Goal: Task Accomplishment & Management: Manage account settings

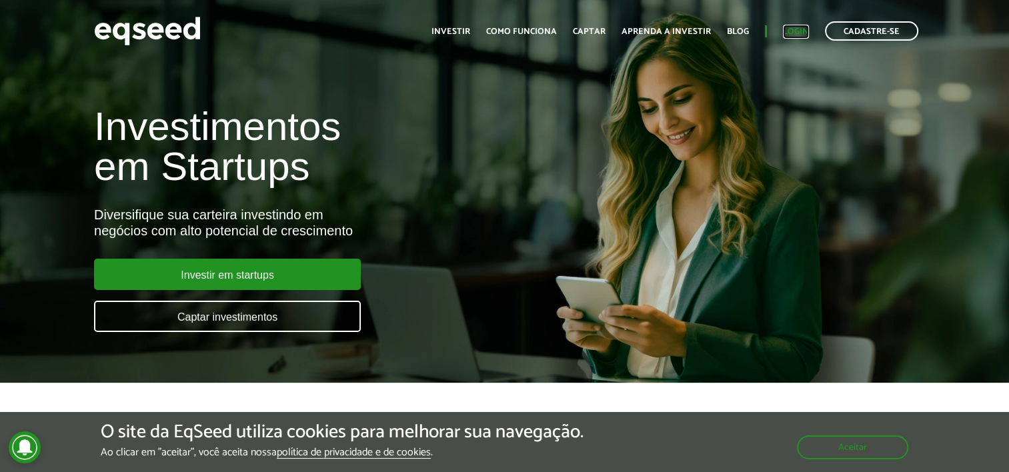
click at [800, 30] on link "Login" at bounding box center [796, 31] width 26 height 9
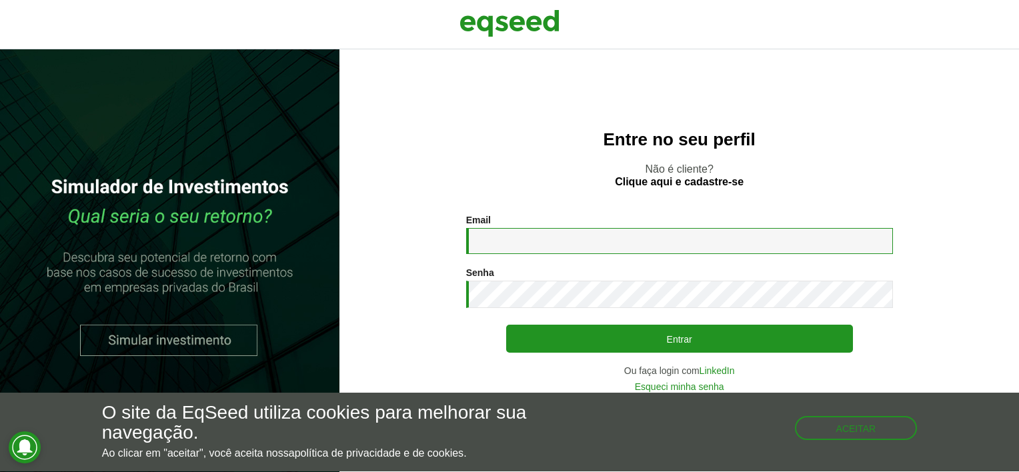
click at [652, 243] on input "Email *" at bounding box center [679, 241] width 427 height 26
type input "**********"
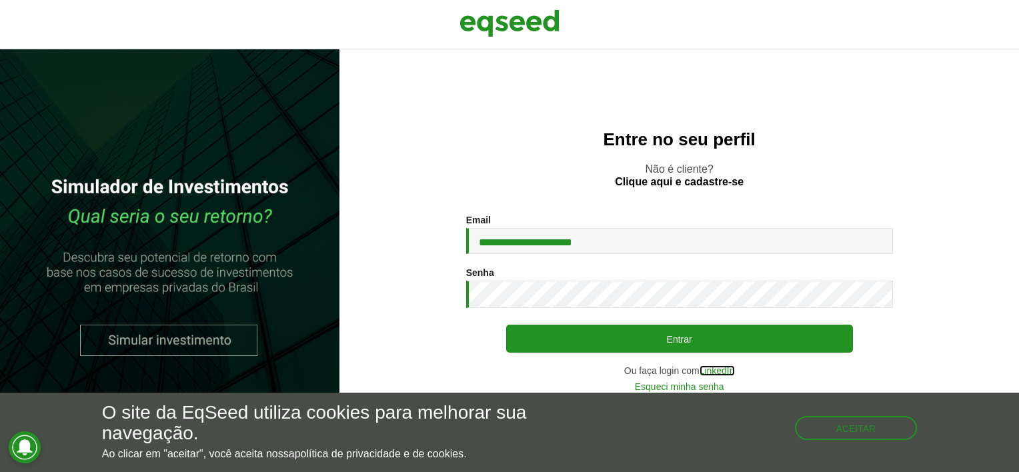
click at [722, 371] on link "LinkedIn" at bounding box center [717, 370] width 35 height 9
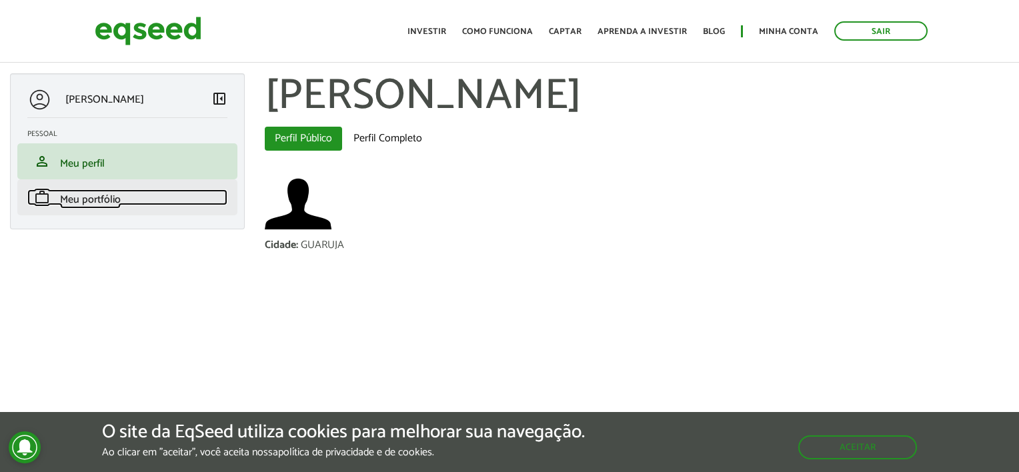
click at [104, 197] on span "Meu portfólio" at bounding box center [90, 200] width 61 height 18
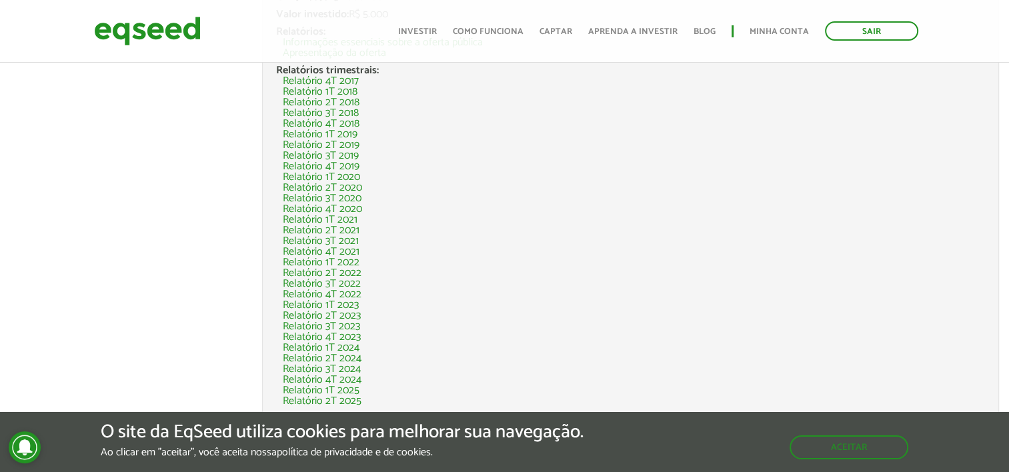
scroll to position [237, 0]
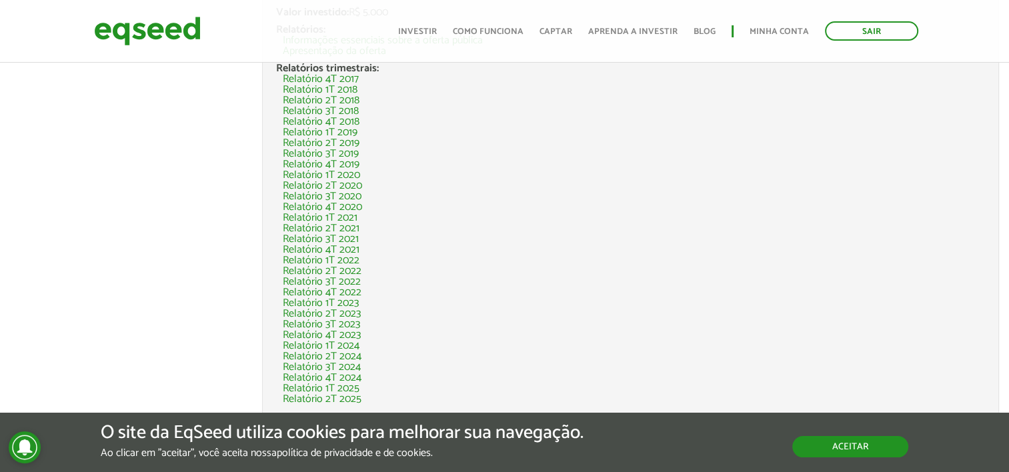
click at [874, 436] on button "Aceitar" at bounding box center [850, 446] width 116 height 21
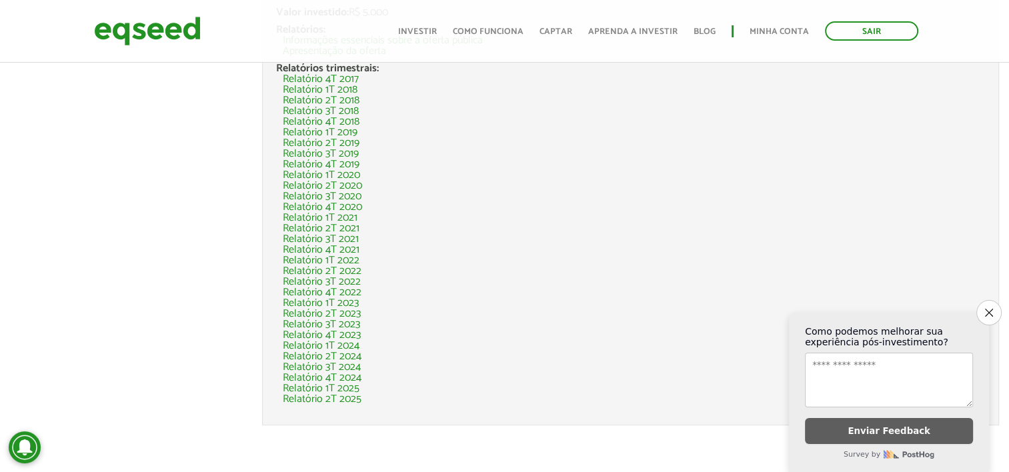
click at [369, 428] on section "Manual Declaração Imposto de Renda Empresa investida: Due Laser Razão social: D…" at bounding box center [630, 164] width 737 height 563
click at [332, 400] on link "Relatório 2T 2025" at bounding box center [322, 399] width 79 height 11
